Goal: Task Accomplishment & Management: Manage account settings

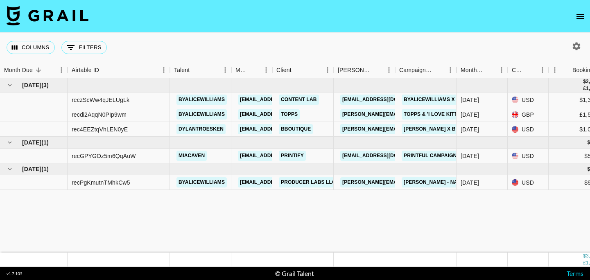
click at [581, 17] on icon "open drawer" at bounding box center [580, 16] width 10 height 10
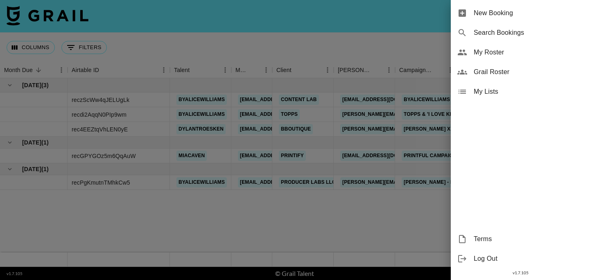
click at [515, 49] on span "My Roster" at bounding box center [528, 52] width 110 height 10
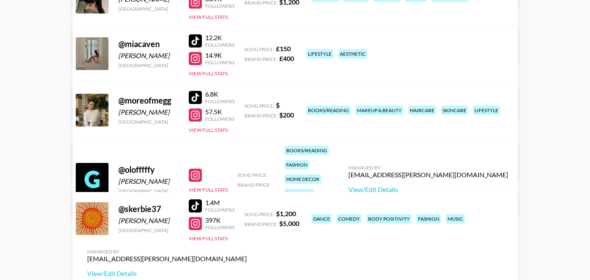
scroll to position [380, 0]
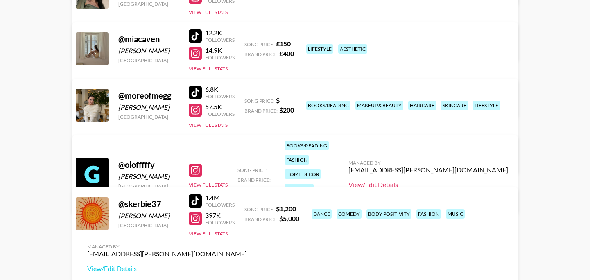
click at [454, 180] on link "View/Edit Details" at bounding box center [428, 184] width 160 height 8
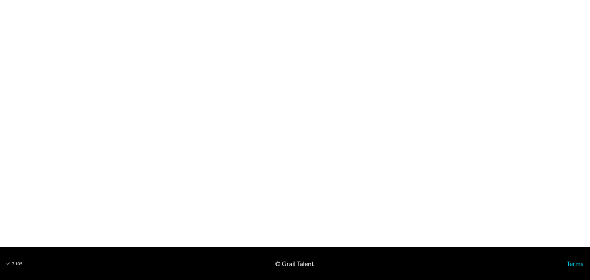
select select "USD"
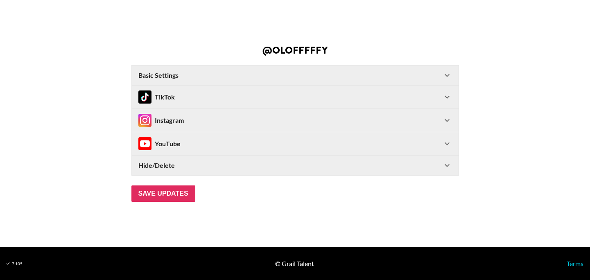
click at [285, 81] on Settings-header "Basic Settings" at bounding box center [295, 75] width 326 height 20
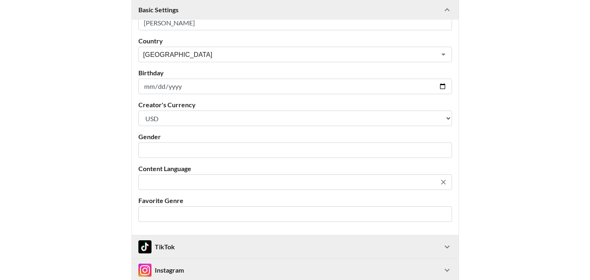
scroll to position [99, 0]
click at [224, 210] on input "text" at bounding box center [289, 213] width 293 height 9
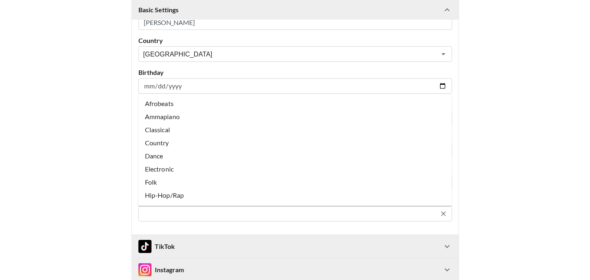
click at [224, 217] on input "text" at bounding box center [289, 213] width 293 height 9
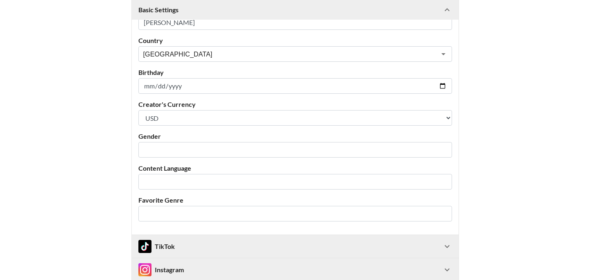
click at [209, 158] on div "Airtable ID: recaZa31GLaNP0Wqw Manager(s) mia.caven@grail-talent.com ​ Name Oli…" at bounding box center [295, 93] width 326 height 281
click at [209, 155] on div "​" at bounding box center [294, 150] width 313 height 16
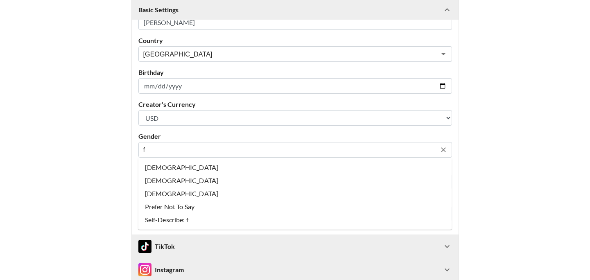
click at [210, 164] on li "Female" at bounding box center [294, 167] width 313 height 13
type input "Female"
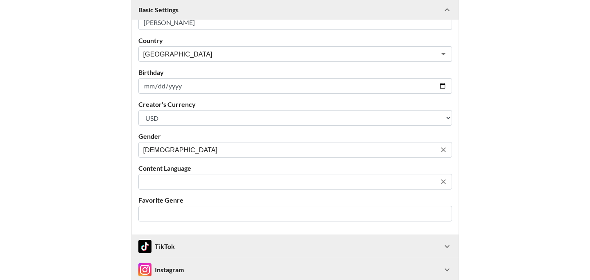
click at [205, 182] on input "text" at bounding box center [289, 181] width 293 height 9
click at [187, 201] on li "English" at bounding box center [294, 199] width 313 height 13
type input "English"
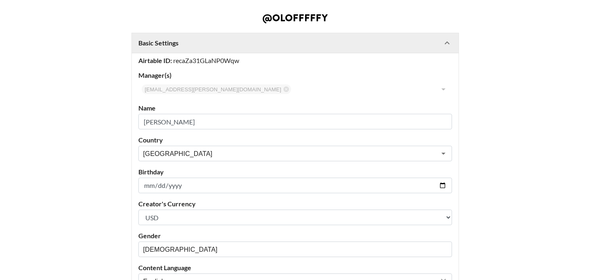
scroll to position [0, 0]
click at [448, 41] on icon at bounding box center [447, 43] width 10 height 10
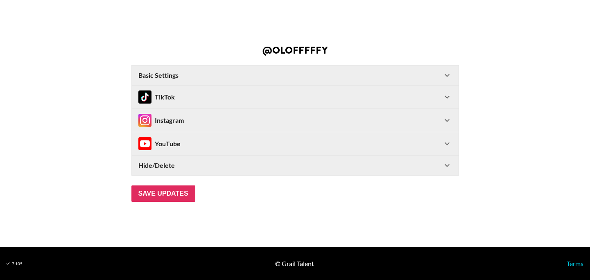
click at [235, 119] on div "Instagram" at bounding box center [290, 120] width 304 height 13
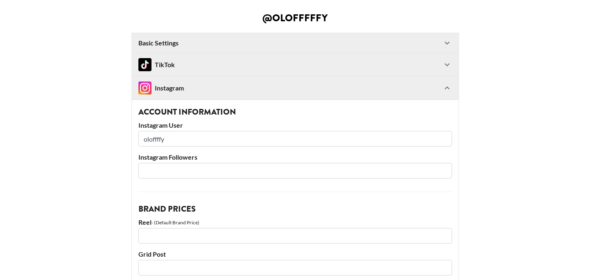
click at [208, 171] on input "number" at bounding box center [294, 171] width 313 height 16
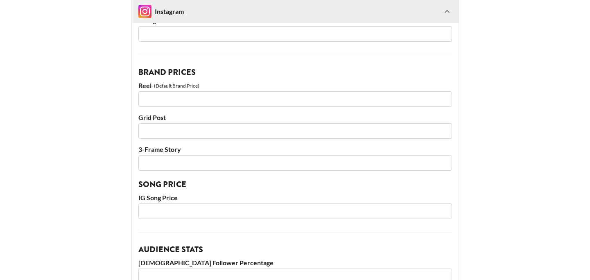
scroll to position [124, 0]
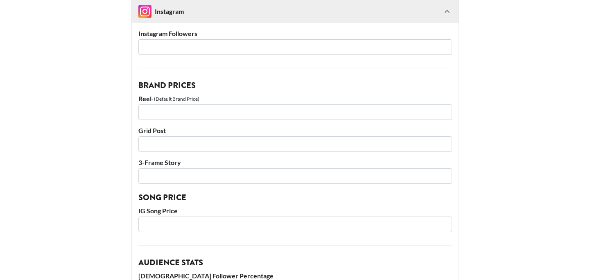
click at [219, 112] on input "number" at bounding box center [294, 112] width 313 height 16
type input "500"
click at [216, 149] on input "number" at bounding box center [294, 144] width 313 height 16
type input "500"
click at [215, 171] on input "number" at bounding box center [294, 176] width 313 height 16
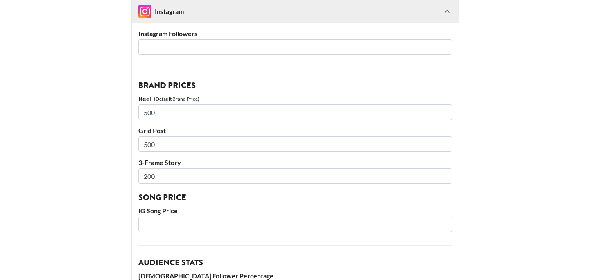
type input "200"
click at [211, 222] on input "number" at bounding box center [294, 224] width 313 height 16
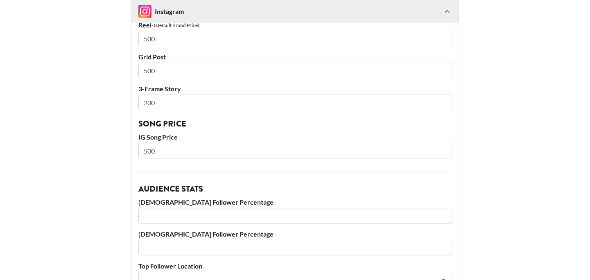
scroll to position [195, 0]
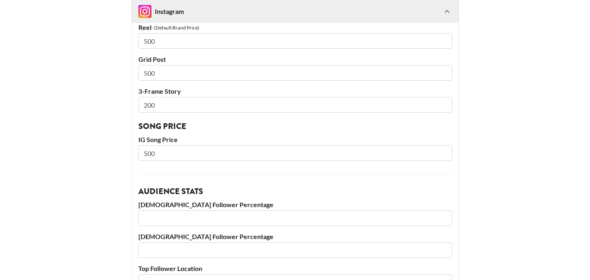
click at [222, 155] on input "500" at bounding box center [294, 153] width 313 height 16
type input "300"
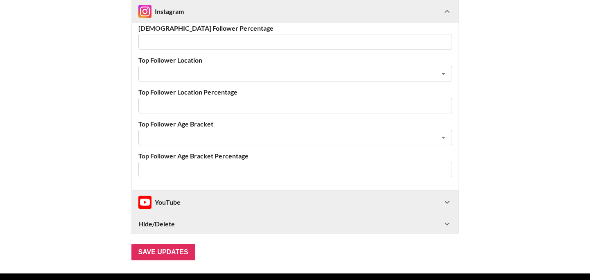
scroll to position [408, 0]
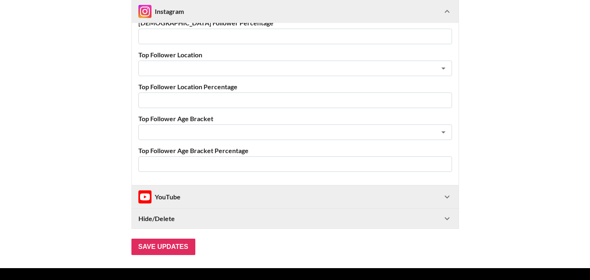
click at [219, 193] on div "YouTube" at bounding box center [290, 196] width 304 height 13
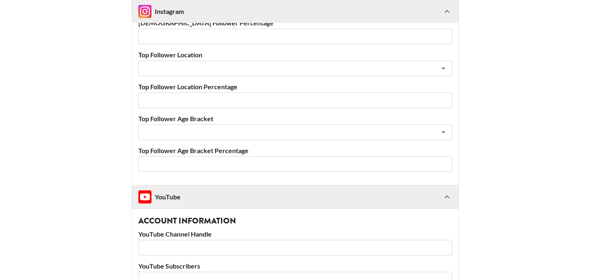
click at [219, 193] on div "YouTube" at bounding box center [290, 196] width 304 height 13
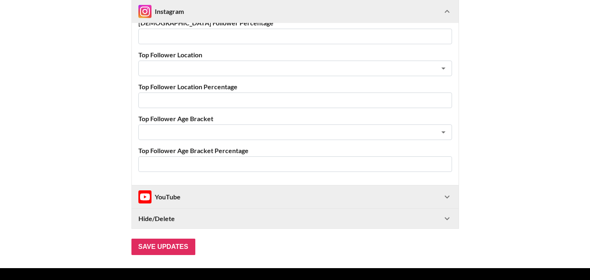
click at [219, 193] on div "YouTube" at bounding box center [290, 196] width 304 height 13
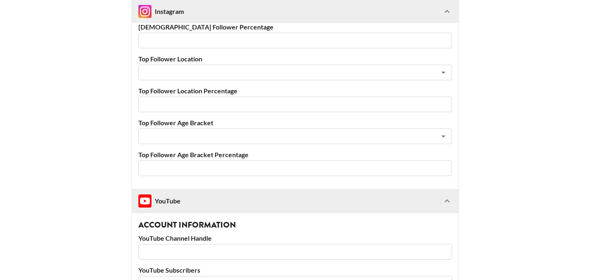
scroll to position [400, 0]
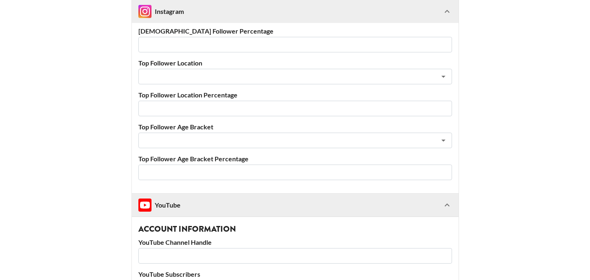
click at [225, 200] on div "YouTube" at bounding box center [290, 204] width 304 height 13
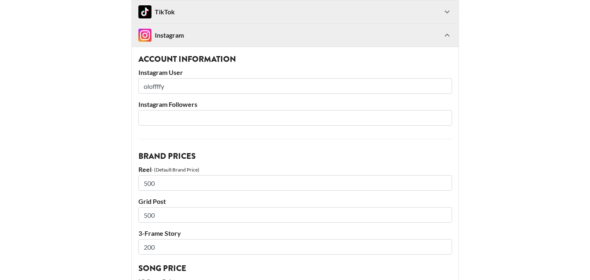
scroll to position [0, 0]
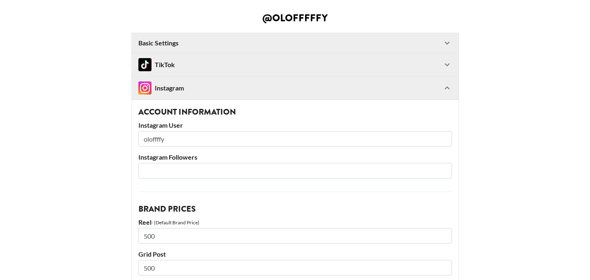
click at [288, 64] on div "TikTok" at bounding box center [290, 64] width 304 height 13
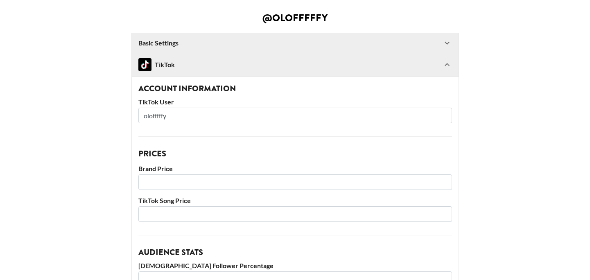
click at [260, 67] on div "TikTok" at bounding box center [290, 64] width 304 height 13
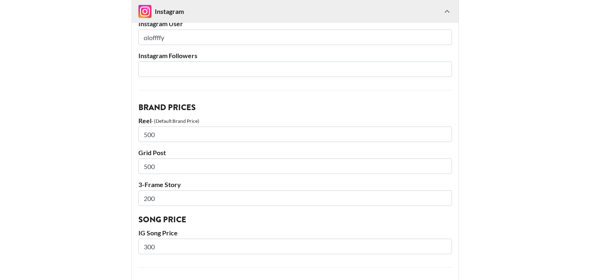
scroll to position [98, 0]
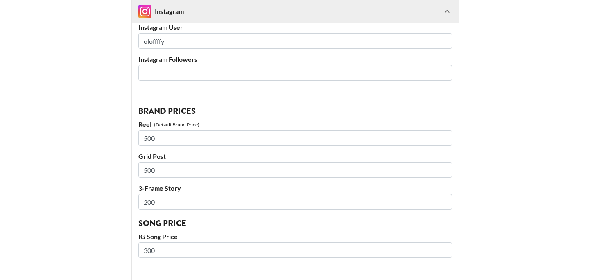
click at [189, 73] on input "number" at bounding box center [294, 73] width 313 height 16
type input "31000"
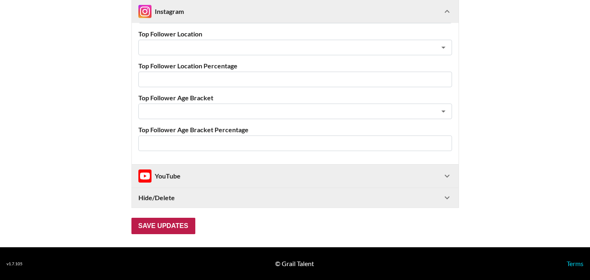
click at [166, 225] on input "Save Updates" at bounding box center [163, 226] width 64 height 16
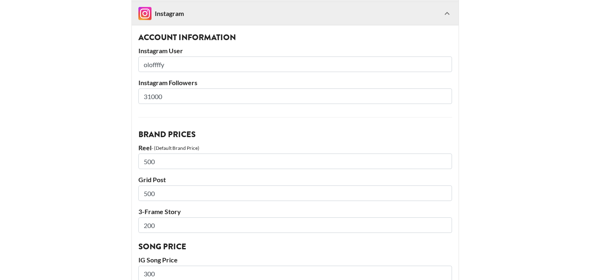
scroll to position [13, 0]
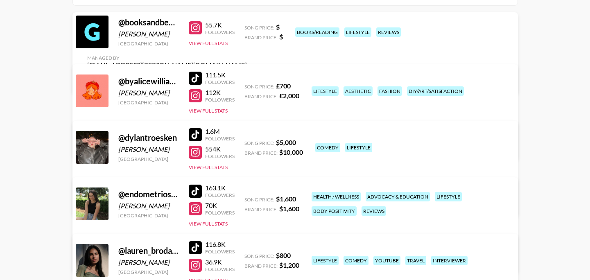
scroll to position [61, 0]
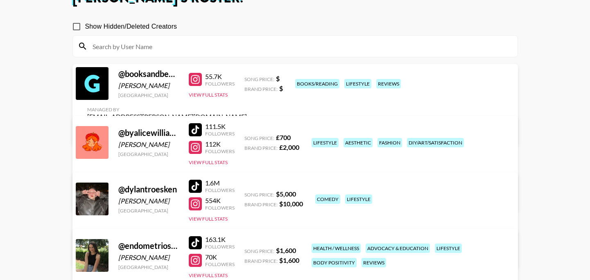
click at [247, 250] on link "View/Edit Details" at bounding box center [167, 254] width 160 height 8
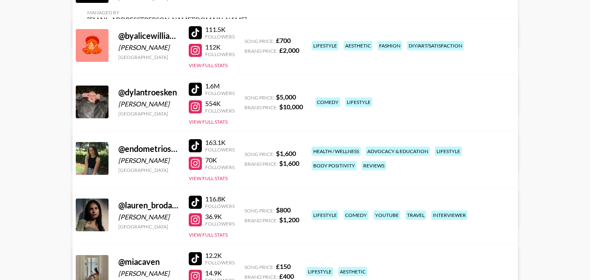
scroll to position [116, 0]
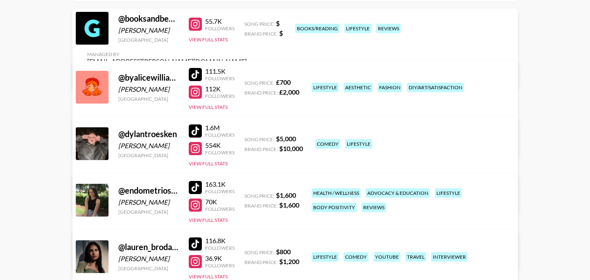
click at [247, 138] on link "View/Edit Details" at bounding box center [167, 142] width 160 height 8
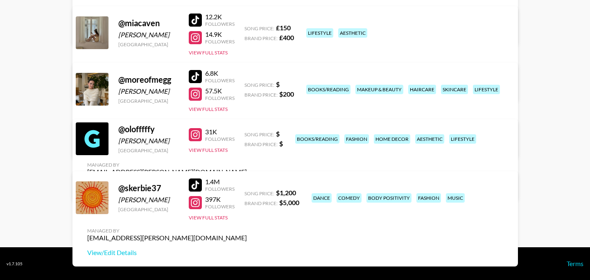
scroll to position [396, 0]
click at [247, 248] on link "View/Edit Details" at bounding box center [167, 252] width 160 height 8
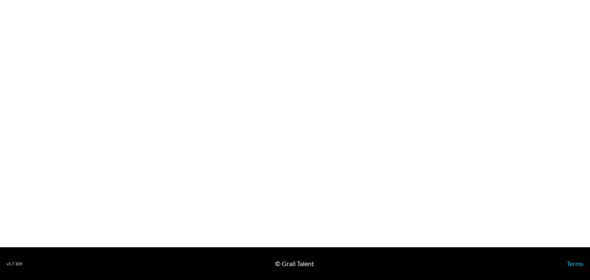
select select "GBP"
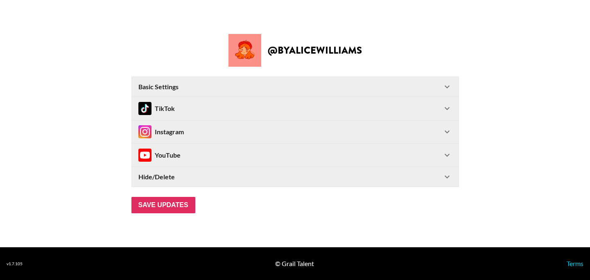
click at [293, 88] on div "Basic Settings" at bounding box center [290, 87] width 304 height 8
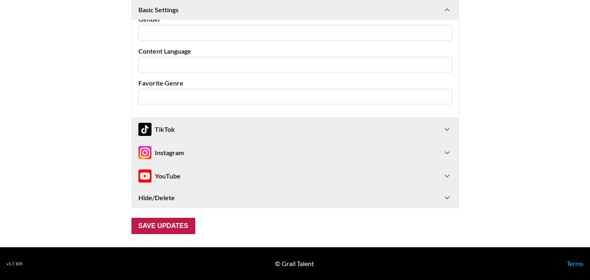
type input "[PERSON_NAME]"
click at [176, 230] on input "Save Updates" at bounding box center [163, 226] width 64 height 16
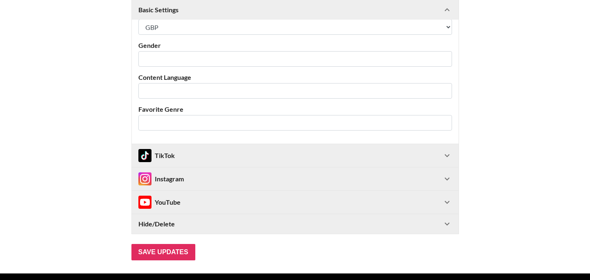
scroll to position [13, 0]
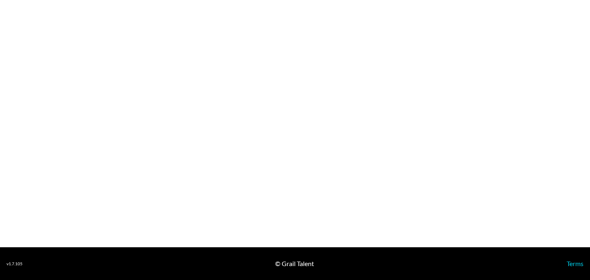
select select "USD"
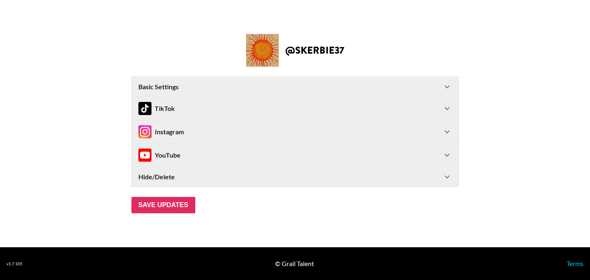
click at [222, 84] on div "Basic Settings" at bounding box center [290, 87] width 304 height 8
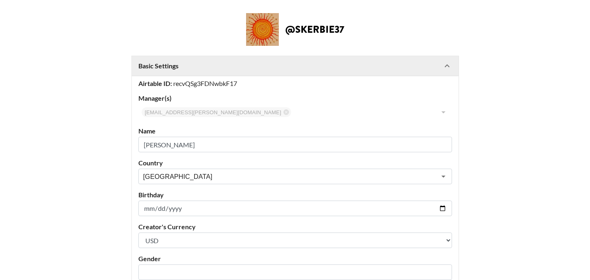
click at [165, 144] on input "[PERSON_NAME]" at bounding box center [294, 145] width 313 height 16
click at [146, 143] on input "[PERSON_NAME]" at bounding box center [294, 145] width 313 height 16
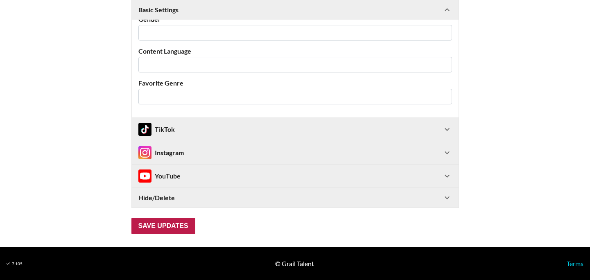
type input "[PERSON_NAME]"
click at [178, 227] on input "Save Updates" at bounding box center [163, 226] width 64 height 16
